Goal: Task Accomplishment & Management: Manage account settings

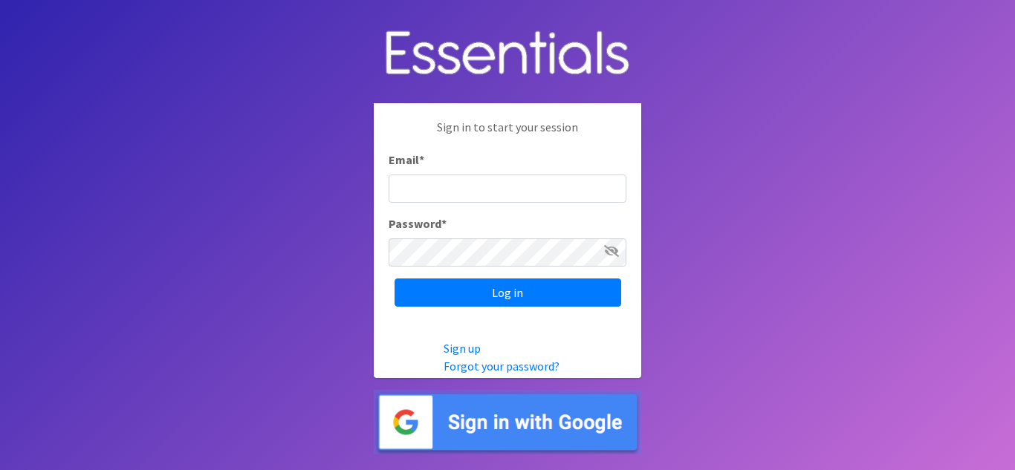
click at [483, 198] on input "Email *" at bounding box center [508, 189] width 238 height 28
type input "[EMAIL_ADDRESS][DOMAIN_NAME]"
click at [510, 369] on link "Forgot your password?" at bounding box center [502, 366] width 116 height 15
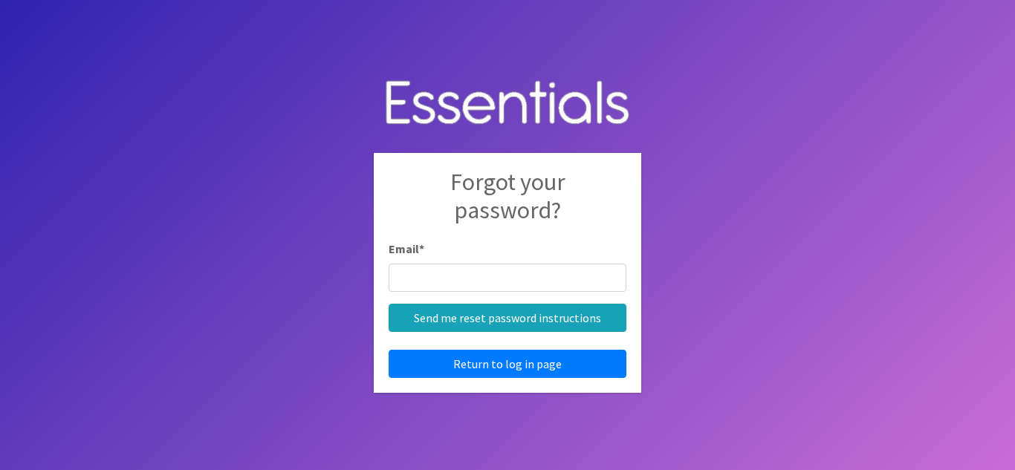
click at [496, 271] on input "Email *" at bounding box center [508, 278] width 238 height 28
type input "[EMAIL_ADDRESS][DOMAIN_NAME]"
click at [389, 304] on input "Send me reset password instructions" at bounding box center [508, 318] width 238 height 28
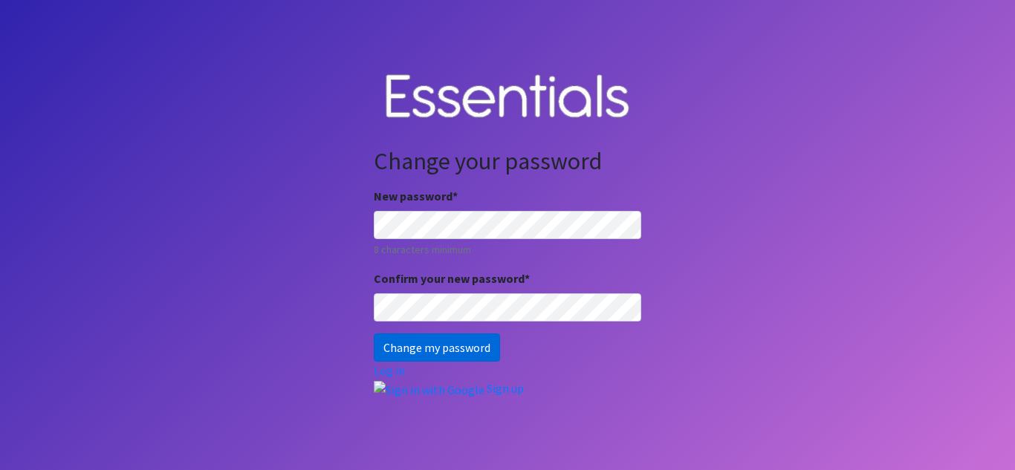
click at [423, 339] on input "Change my password" at bounding box center [437, 348] width 126 height 28
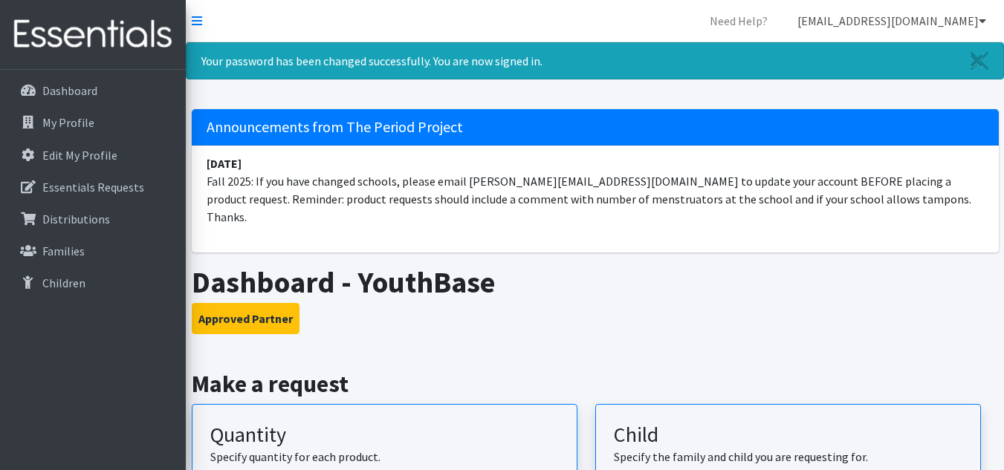
click at [963, 23] on link "[EMAIL_ADDRESS][DOMAIN_NAME]" at bounding box center [892, 21] width 213 height 30
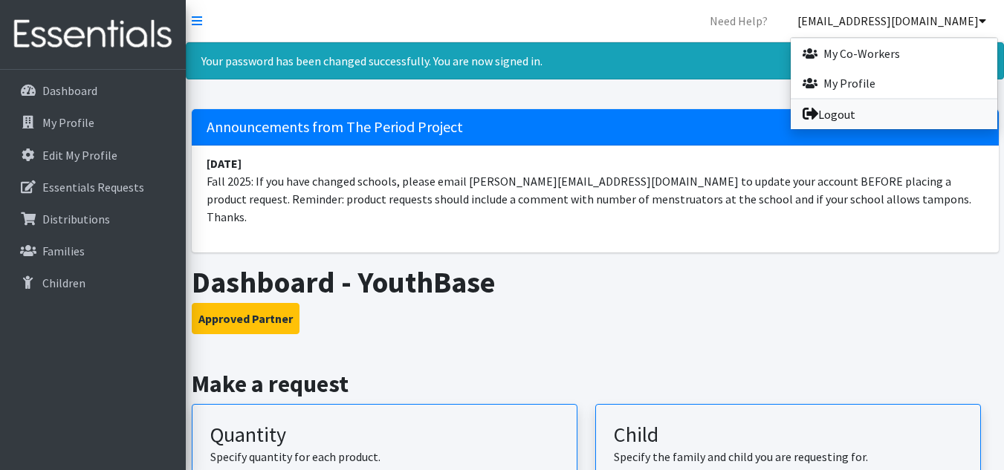
click at [854, 120] on link "Logout" at bounding box center [894, 115] width 207 height 30
